Goal: Transaction & Acquisition: Purchase product/service

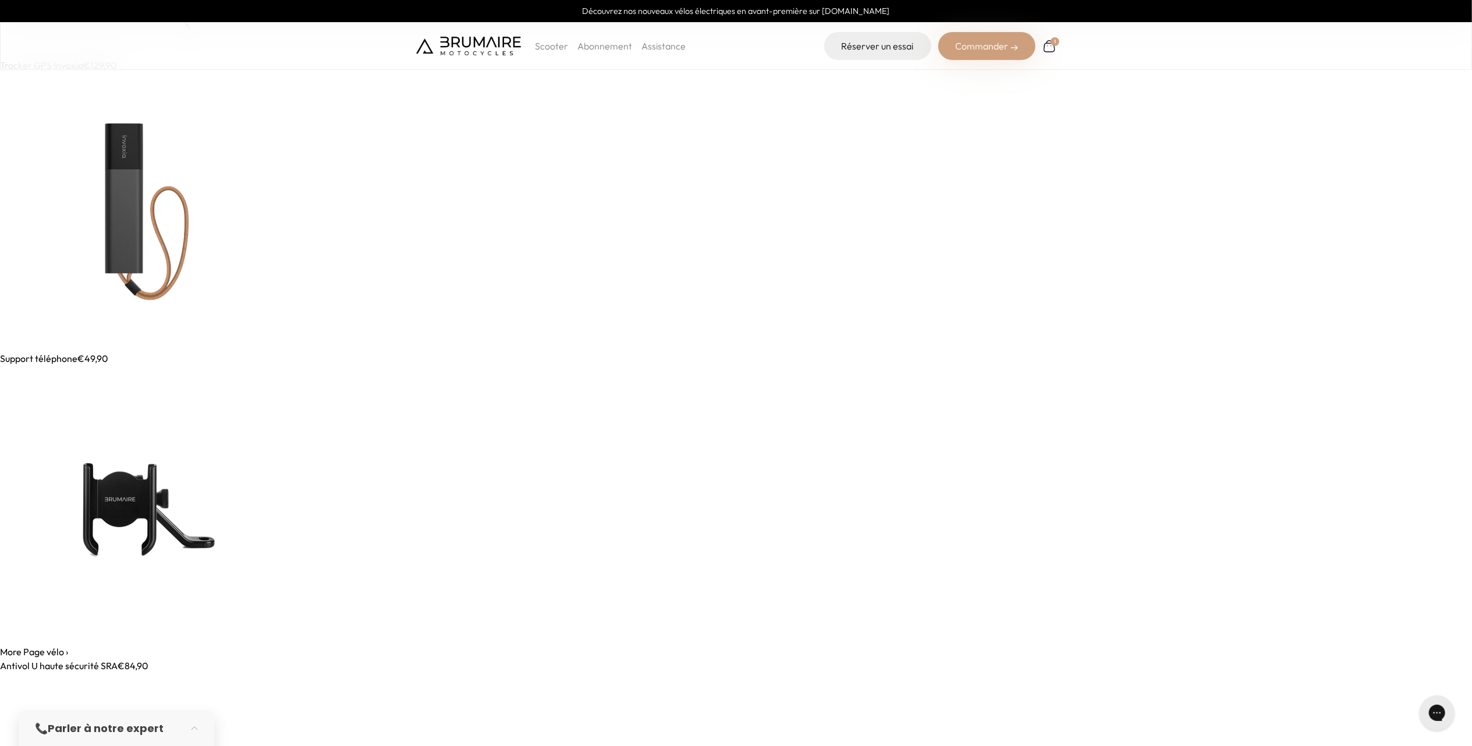
scroll to position [6404, 0]
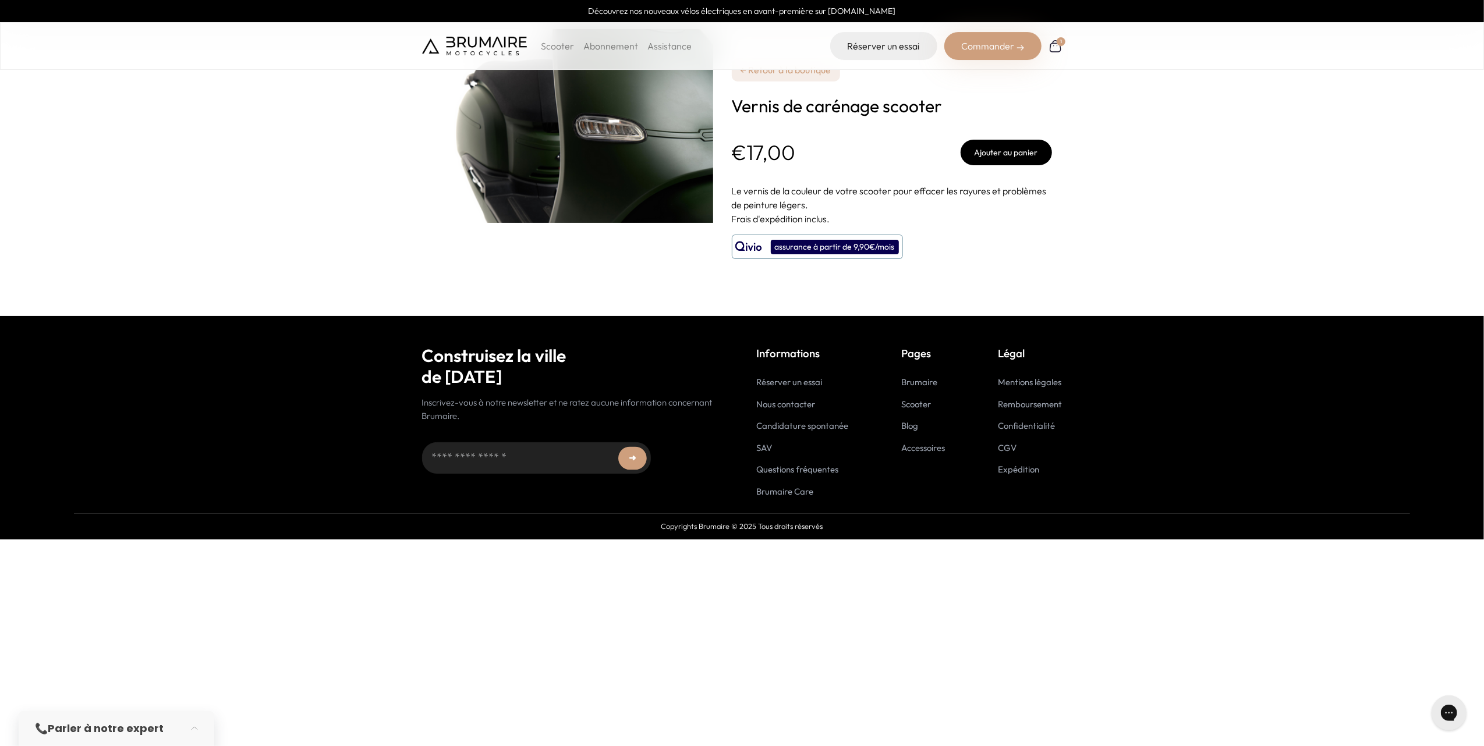
click at [992, 154] on button "Ajouter au panier" at bounding box center [1006, 153] width 91 height 26
click at [1188, 42] on div "Scooter Abonnement Assistance Réserver un essai Commander 1" at bounding box center [742, 46] width 1484 height 48
drag, startPoint x: 1186, startPoint y: 44, endPoint x: 1139, endPoint y: 47, distance: 47.2
click at [1139, 47] on div "Scooter Abonnement Assistance Réserver un essai Commander 1" at bounding box center [742, 46] width 1484 height 48
drag, startPoint x: 626, startPoint y: 455, endPoint x: 396, endPoint y: 463, distance: 230.7
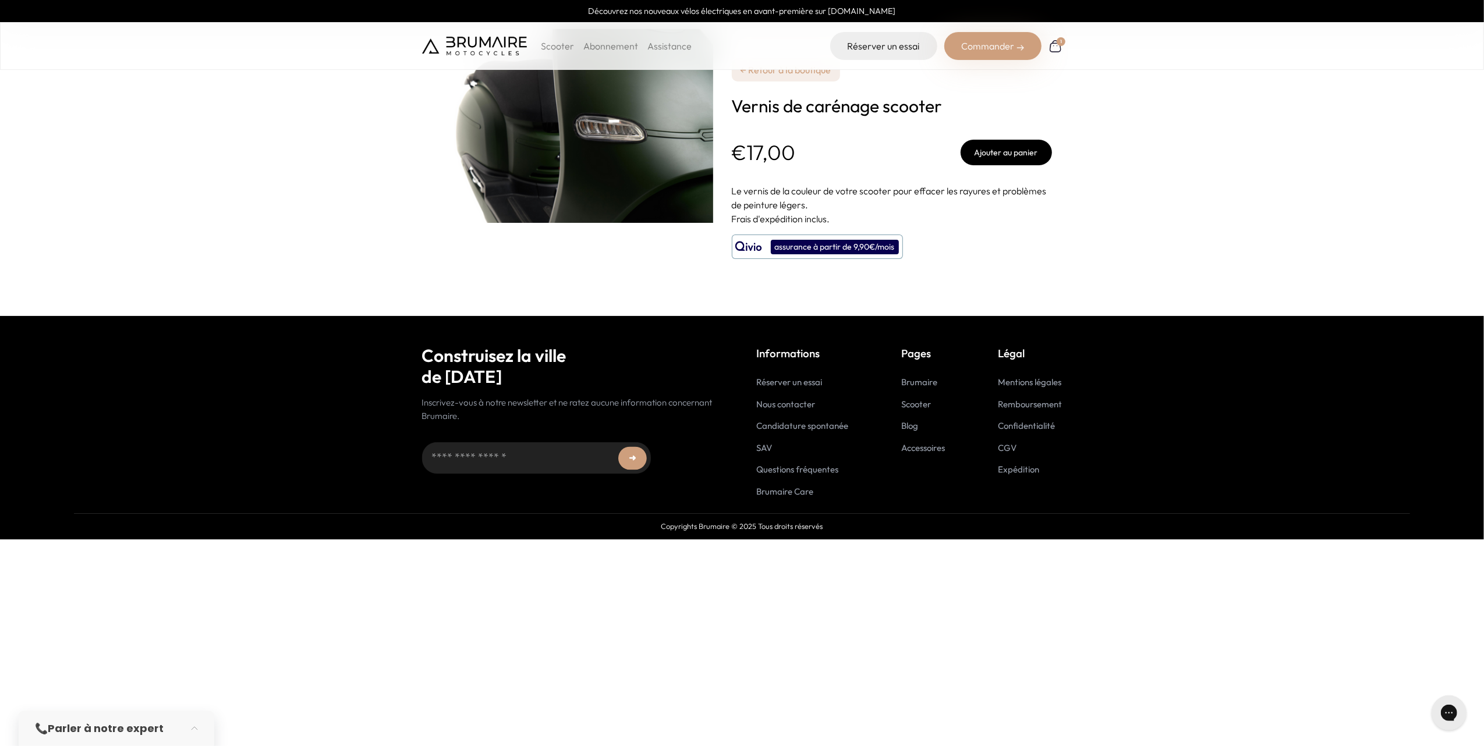
click at [396, 463] on footer "Construisez la ville de demain Inscrivez-vous à notre newsletter et ne ratez au…" at bounding box center [742, 428] width 1484 height 224
click at [444, 456] on input "Adresse email..." at bounding box center [536, 457] width 229 height 31
click at [709, 433] on div "➜ ******" at bounding box center [575, 458] width 306 height 70
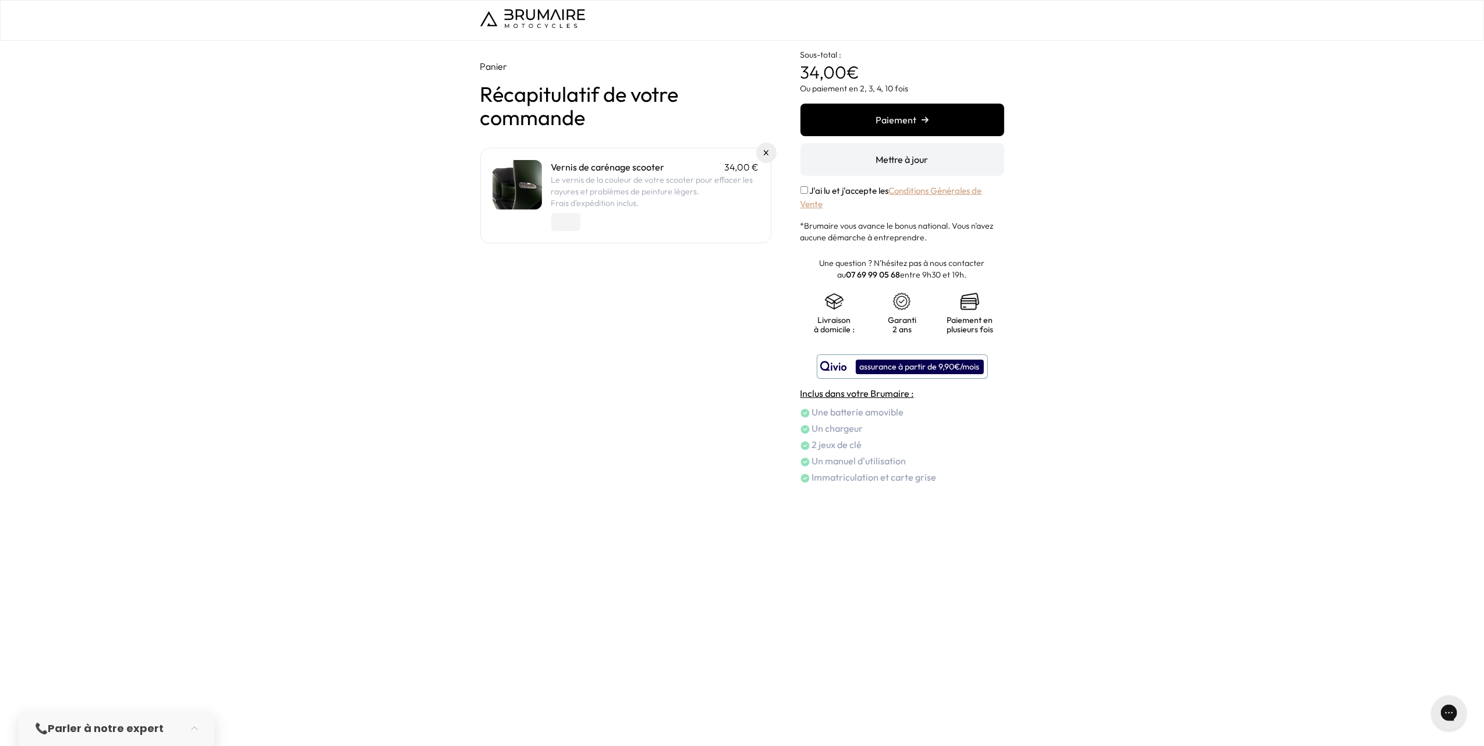
type input "*"
click at [573, 226] on input "*" at bounding box center [565, 222] width 29 height 18
